Goal: Register for event/course

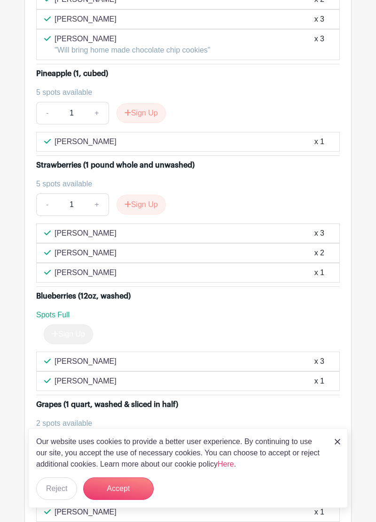
scroll to position [2373, 0]
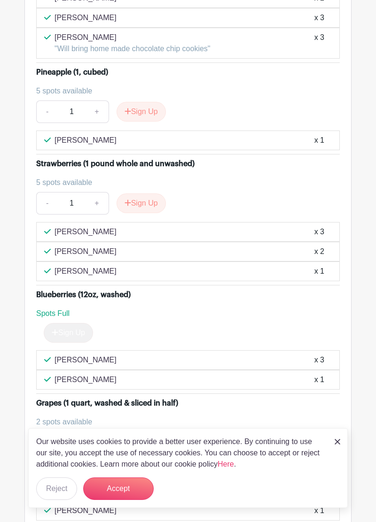
click at [148, 433] on button "Sign Up" at bounding box center [141, 443] width 49 height 20
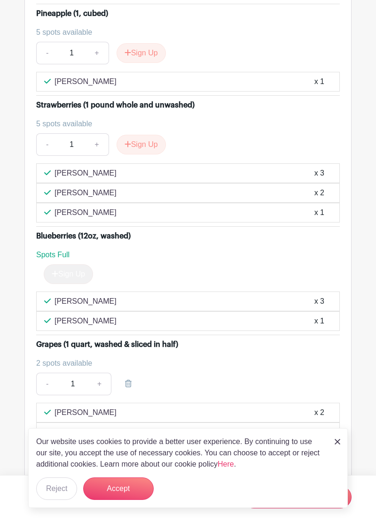
scroll to position [2432, 0]
click at [117, 339] on div "Grapes (1 quart, washed & sliced in half)" at bounding box center [107, 344] width 142 height 11
click at [170, 335] on li "Grapes (1 quart, washed & sliced in half) 2 spots available - 1 + [PERSON_NAME]…" at bounding box center [188, 400] width 304 height 131
click at [171, 339] on div "Grapes (1 quart, washed & sliced in half)" at bounding box center [107, 344] width 142 height 11
click at [163, 339] on div "Grapes (1 quart, washed & sliced in half) 2 spots available - 1 +" at bounding box center [188, 369] width 304 height 60
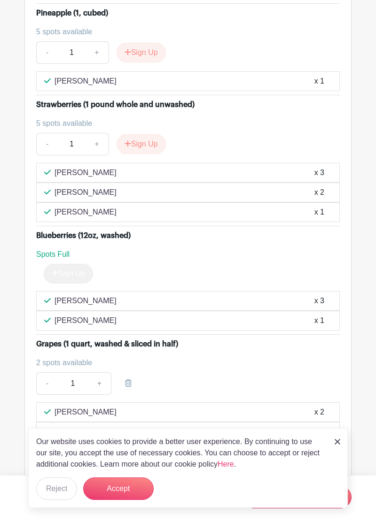
click at [162, 339] on div "Grapes (1 quart, washed & sliced in half)" at bounding box center [107, 344] width 142 height 11
click at [166, 339] on div "Grapes (1 quart, washed & sliced in half)" at bounding box center [107, 344] width 142 height 11
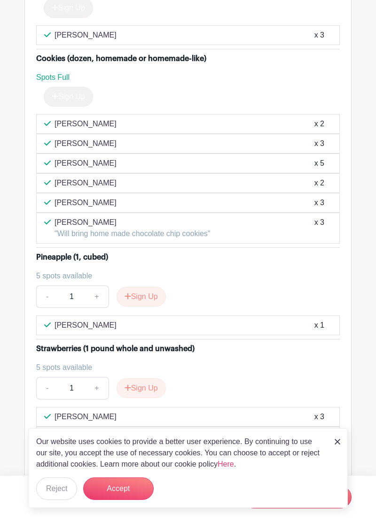
scroll to position [2193, 0]
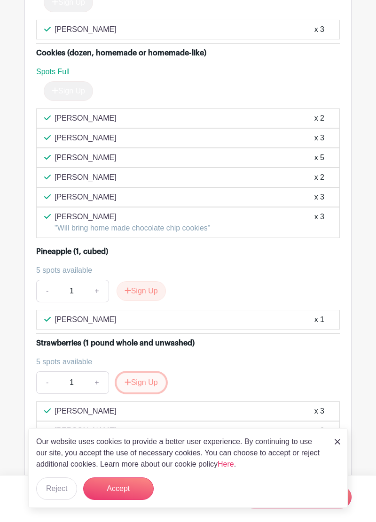
click at [141, 373] on button "Sign Up" at bounding box center [141, 383] width 49 height 20
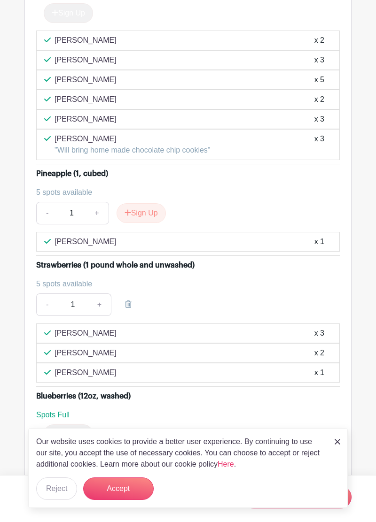
scroll to position [2272, 0]
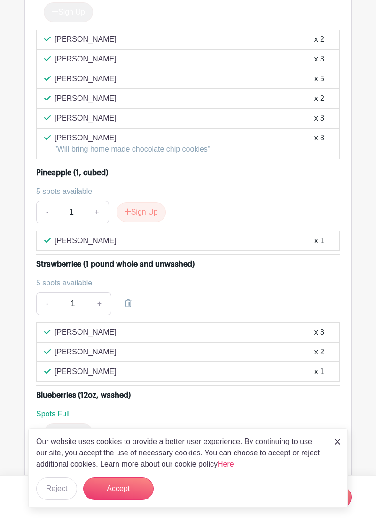
click at [76, 293] on input "1" at bounding box center [72, 304] width 31 height 23
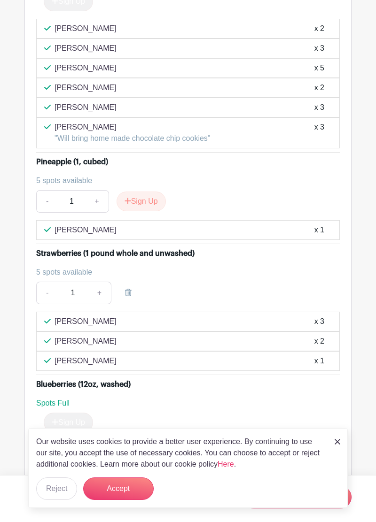
scroll to position [2317, 0]
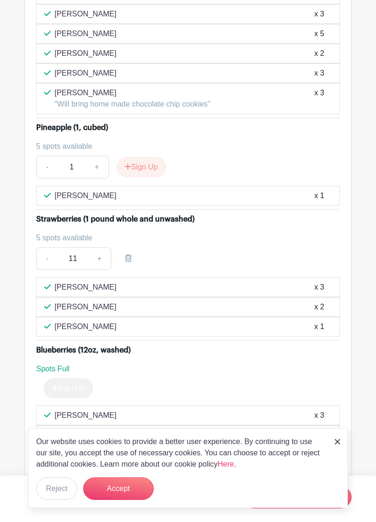
type input "1"
click at [205, 248] on div "- 1 +" at bounding box center [188, 259] width 304 height 23
click at [171, 248] on div "- 1 +" at bounding box center [188, 259] width 304 height 23
click at [180, 248] on div "- 1 +" at bounding box center [188, 259] width 304 height 23
click at [268, 248] on div "- 1 +" at bounding box center [188, 259] width 304 height 23
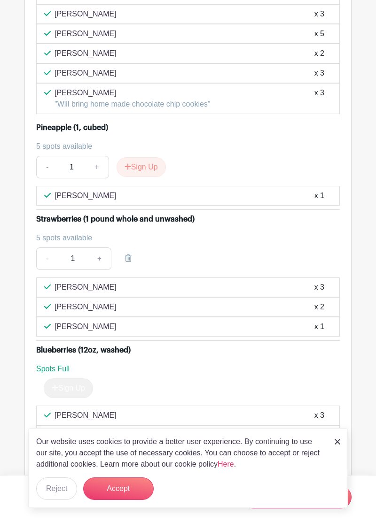
click at [136, 278] on div "[PERSON_NAME] x 3" at bounding box center [188, 288] width 304 height 20
click at [167, 248] on div "- 1 +" at bounding box center [188, 259] width 304 height 23
click at [171, 248] on div "- 1 +" at bounding box center [188, 259] width 304 height 23
click at [172, 248] on div "- 1 +" at bounding box center [188, 259] width 304 height 23
click at [174, 248] on div "- 1 +" at bounding box center [188, 259] width 304 height 23
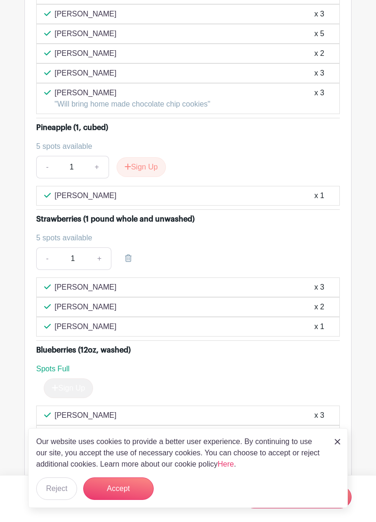
click at [170, 248] on div "- 1 +" at bounding box center [188, 259] width 304 height 23
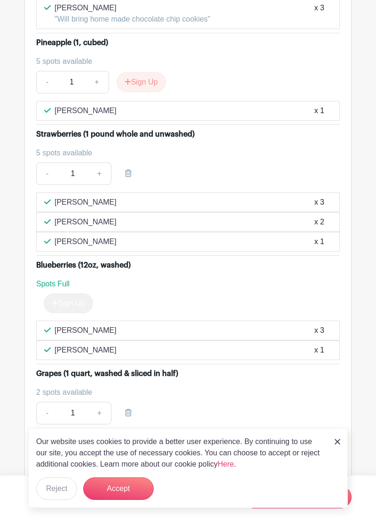
scroll to position [2390, 0]
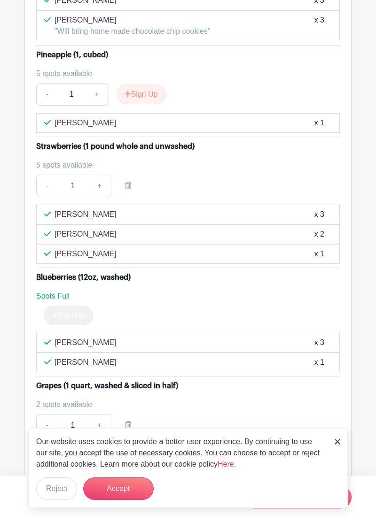
click at [184, 381] on div "Grapes (1 quart, washed & sliced in half)" at bounding box center [188, 386] width 304 height 11
click at [266, 399] on div "2 spots available" at bounding box center [184, 404] width 296 height 11
